Goal: Navigation & Orientation: Find specific page/section

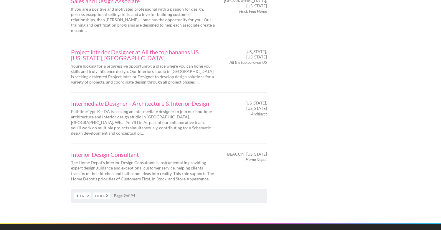
scroll to position [956, 0]
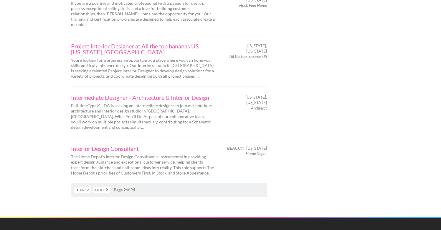
click at [101, 186] on link "Next" at bounding box center [101, 189] width 17 height 7
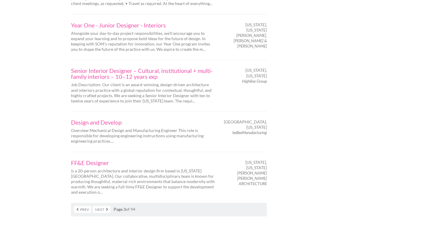
scroll to position [922, 0]
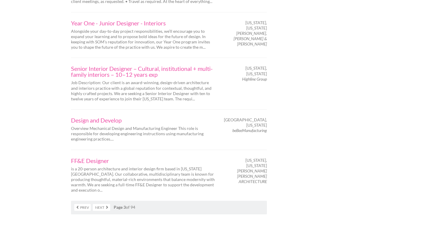
click at [104, 204] on link "Next" at bounding box center [101, 207] width 17 height 7
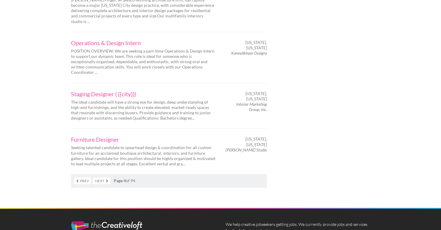
scroll to position [989, 0]
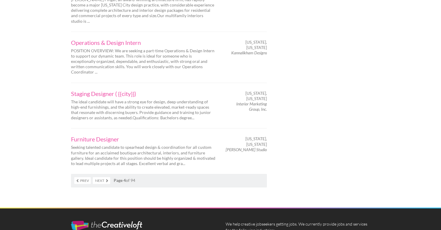
click at [107, 177] on link "Next" at bounding box center [101, 180] width 17 height 7
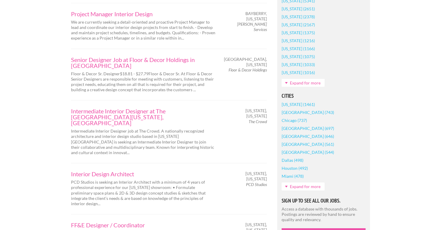
scroll to position [521, 0]
